Goal: Transaction & Acquisition: Purchase product/service

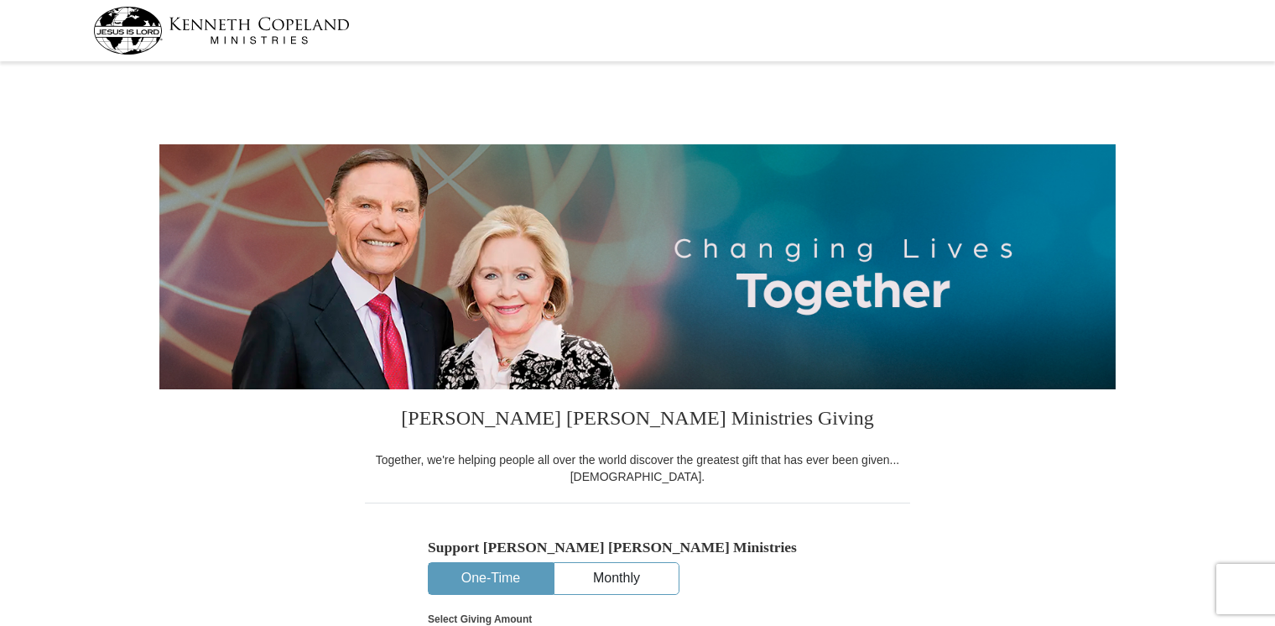
select select "MD"
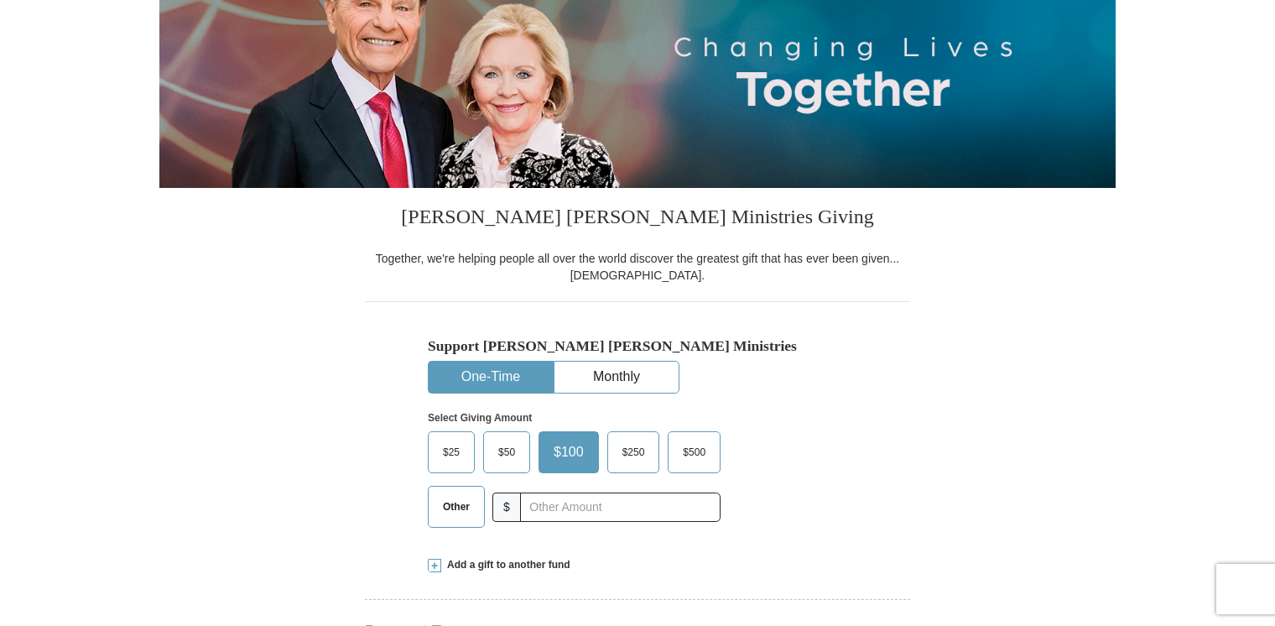
scroll to position [252, 0]
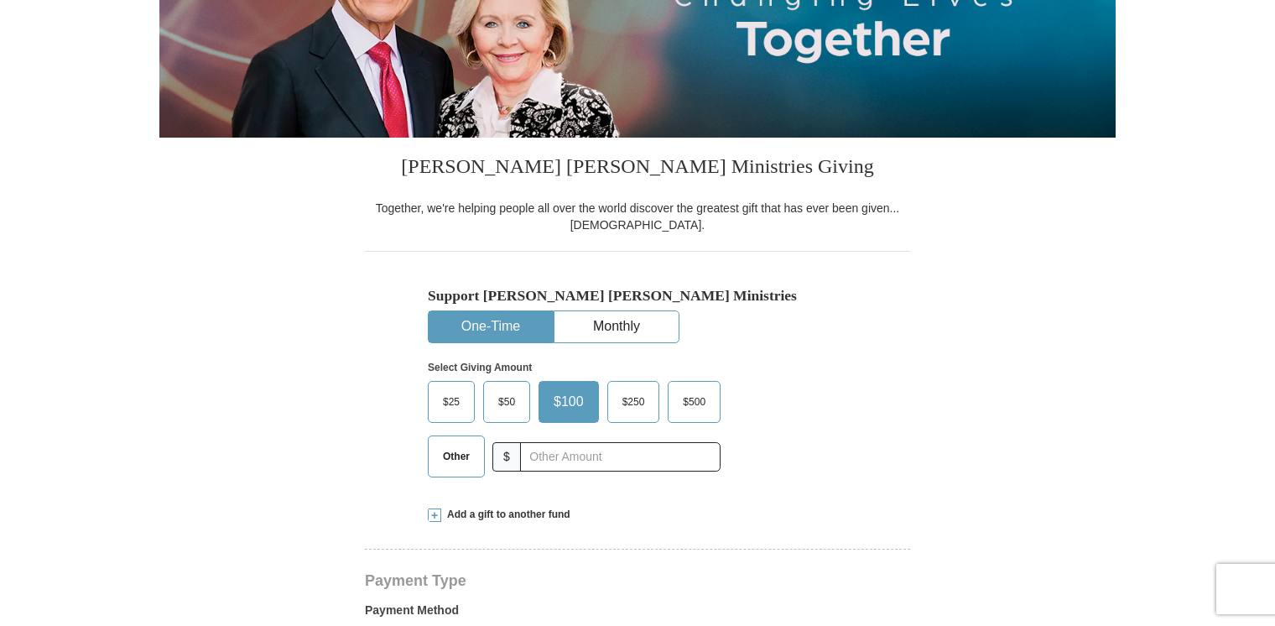
click at [462, 460] on span "Other" at bounding box center [457, 456] width 44 height 25
click at [0, 0] on input "Other" at bounding box center [0, 0] width 0 height 0
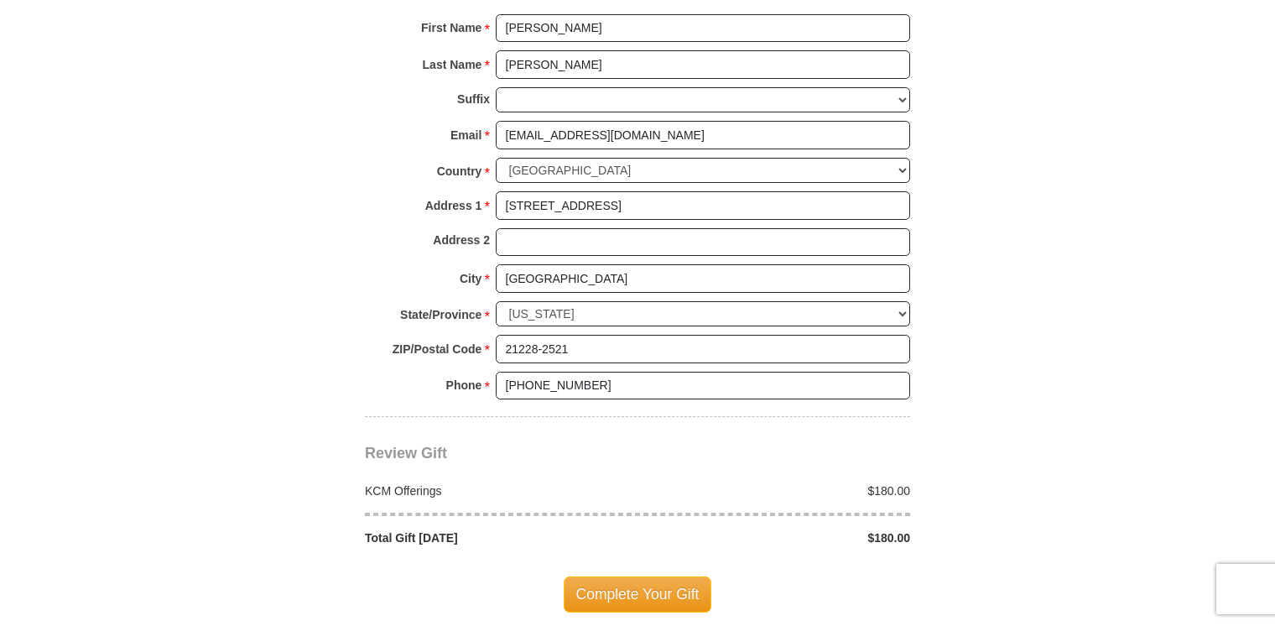
scroll to position [1259, 0]
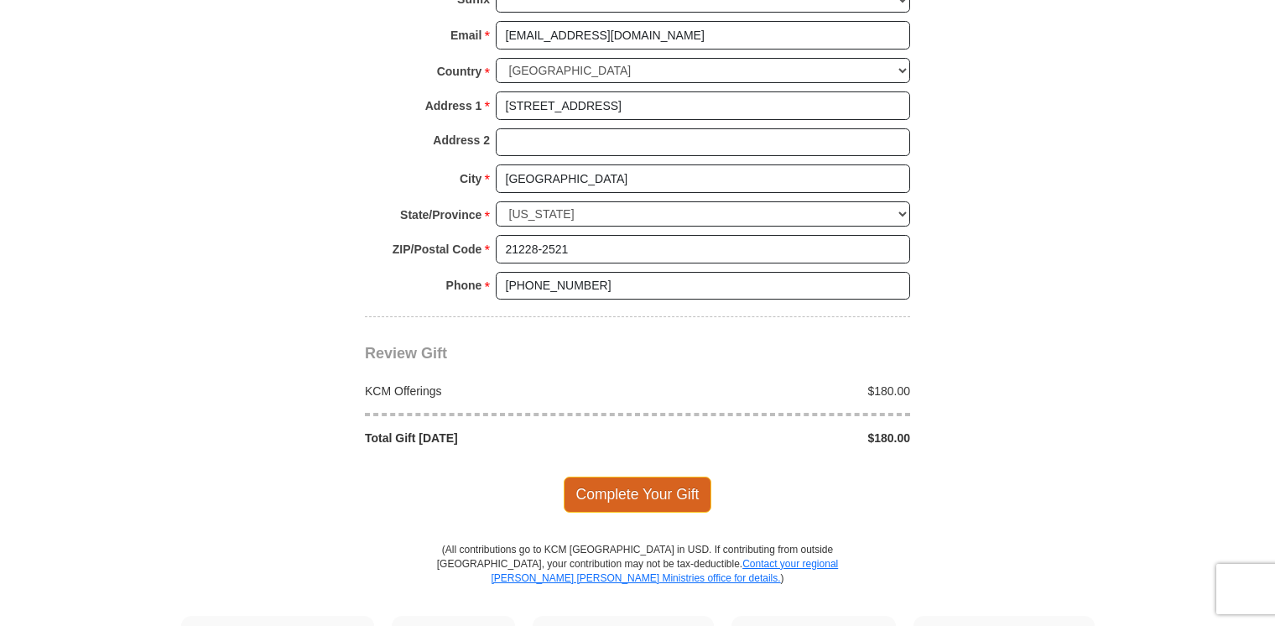
type input "180"
click at [646, 484] on span "Complete Your Gift" at bounding box center [638, 494] width 149 height 35
